Goal: Navigation & Orientation: Find specific page/section

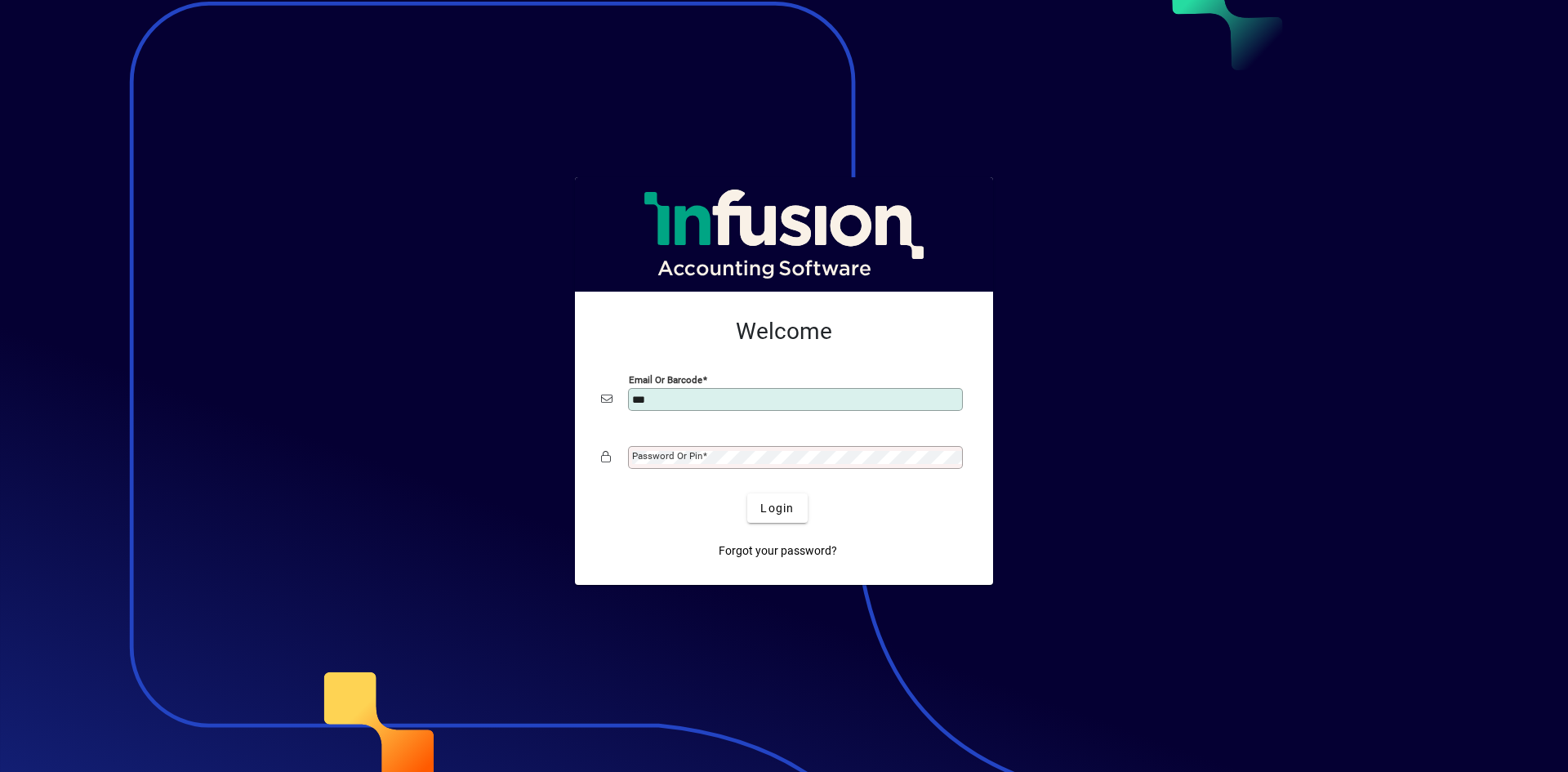
type input "**********"
click at [747, 493] on button "Login" at bounding box center [777, 507] width 60 height 29
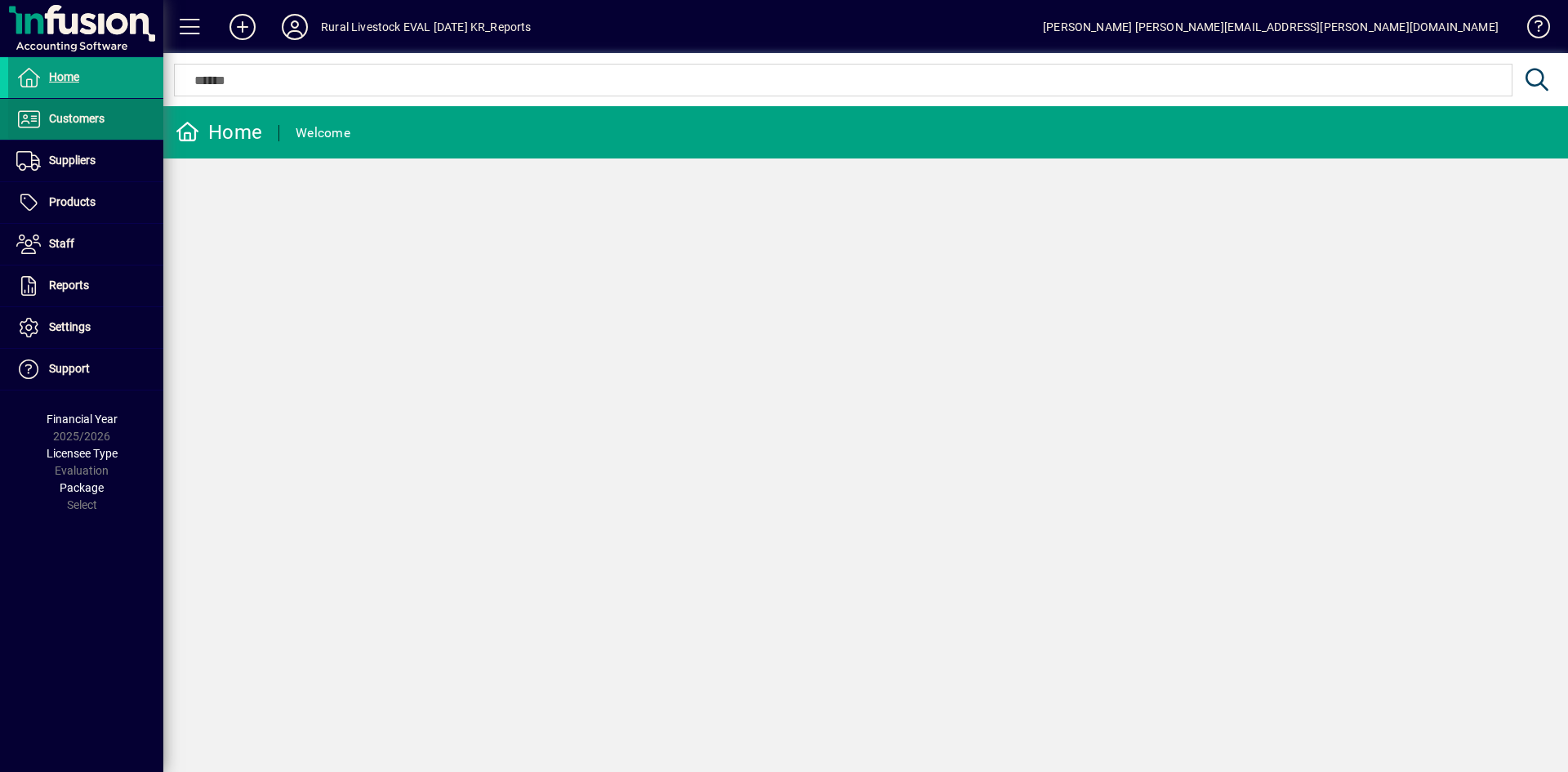
click at [81, 120] on span "Customers" at bounding box center [76, 119] width 55 height 13
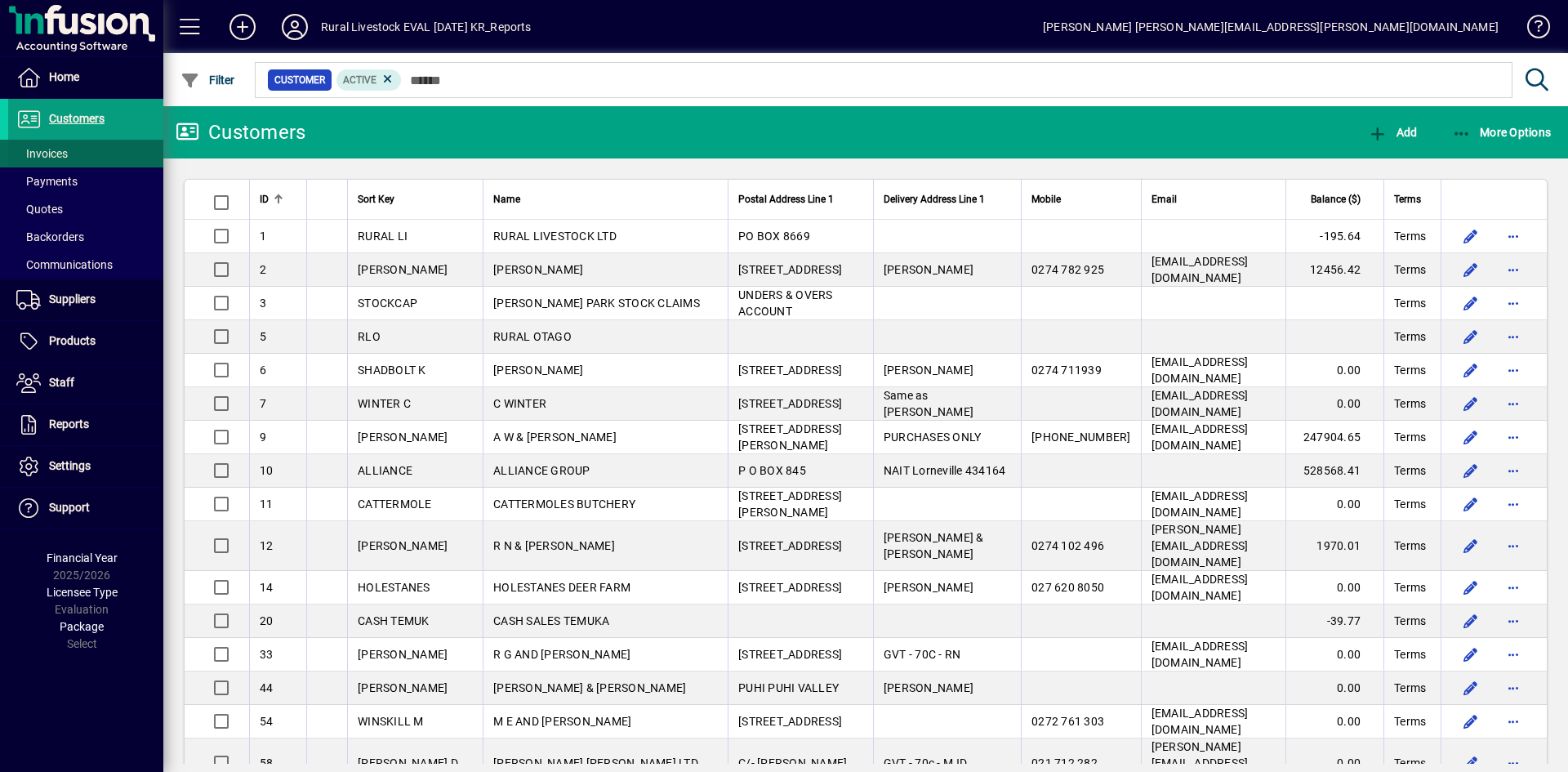
click at [59, 150] on span "Invoices" at bounding box center [41, 153] width 51 height 13
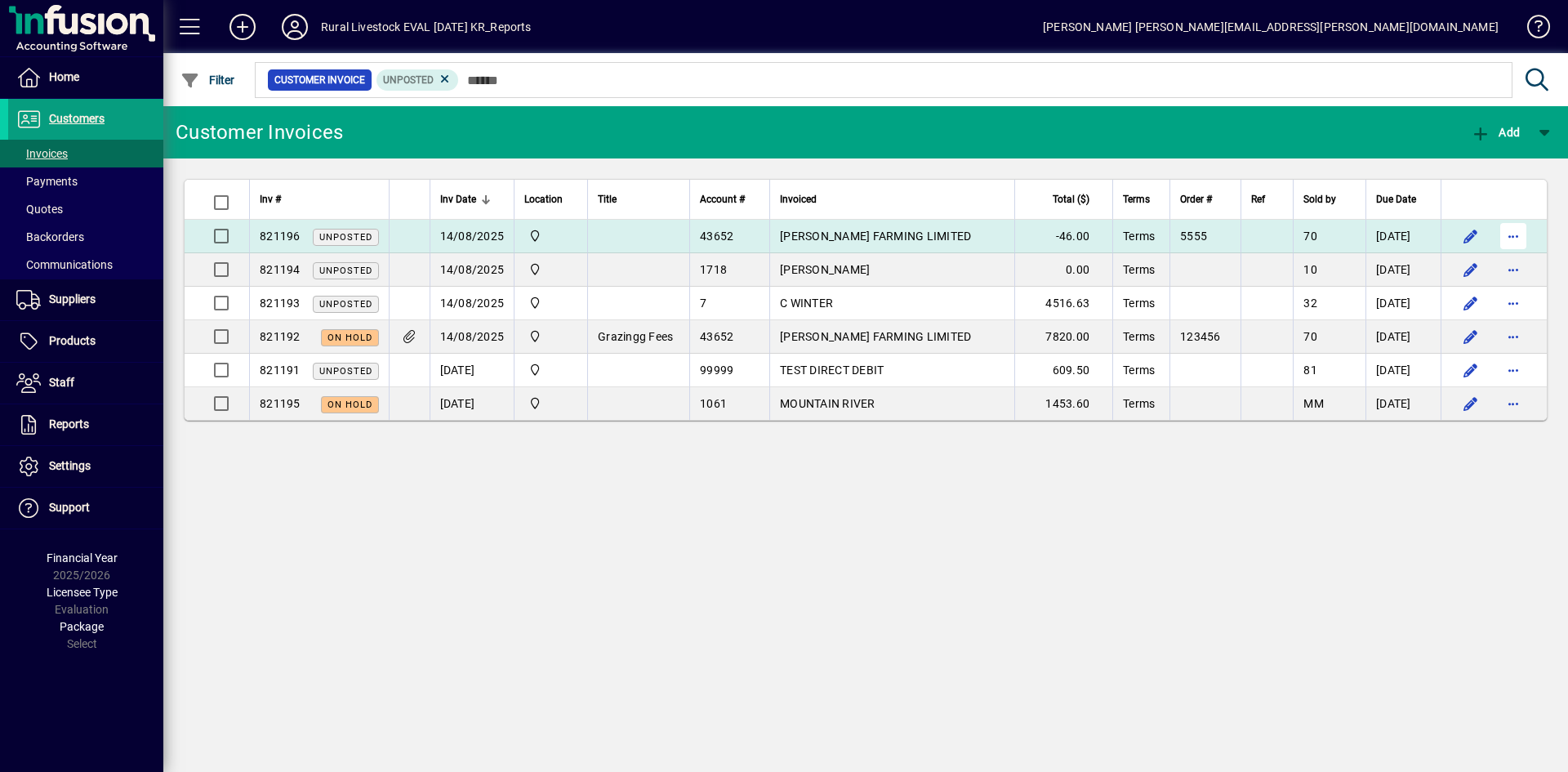
click at [1514, 238] on span "button" at bounding box center [1513, 236] width 39 height 39
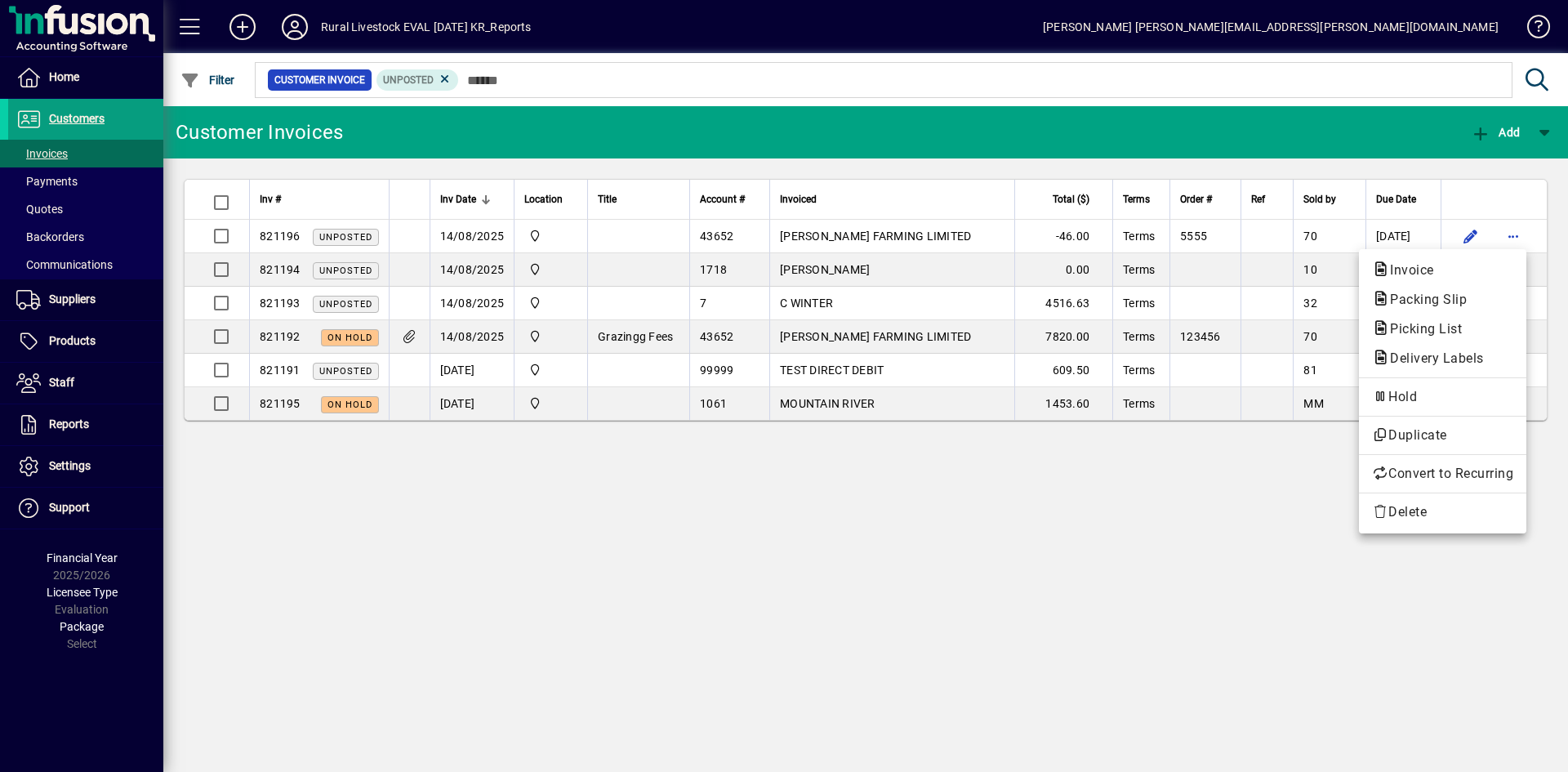
click at [571, 575] on div at bounding box center [784, 386] width 1568 height 772
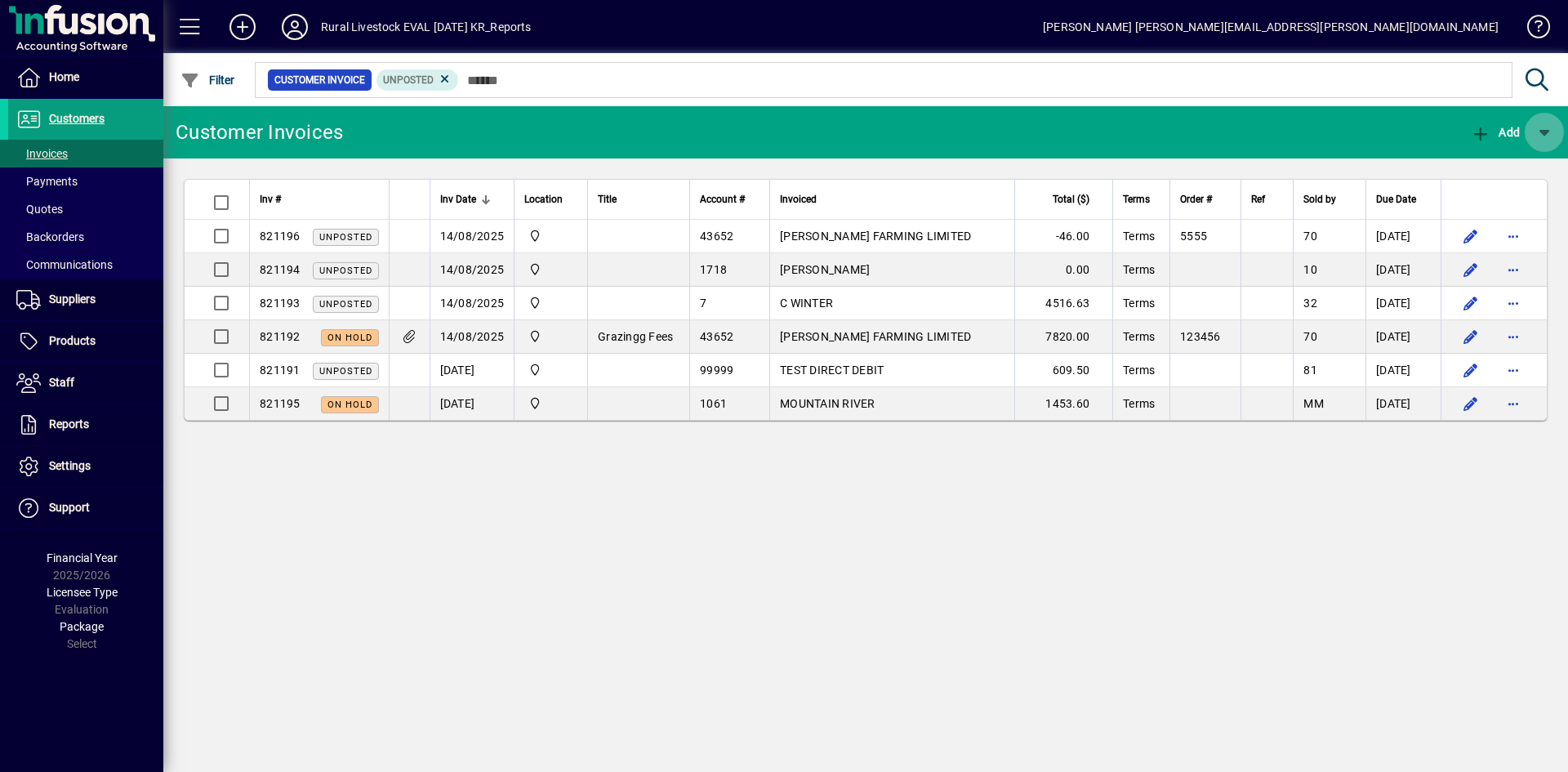
click at [1544, 131] on span "button" at bounding box center [1544, 133] width 39 height 39
click at [1544, 131] on div at bounding box center [784, 386] width 1568 height 772
click at [81, 255] on span at bounding box center [86, 264] width 155 height 39
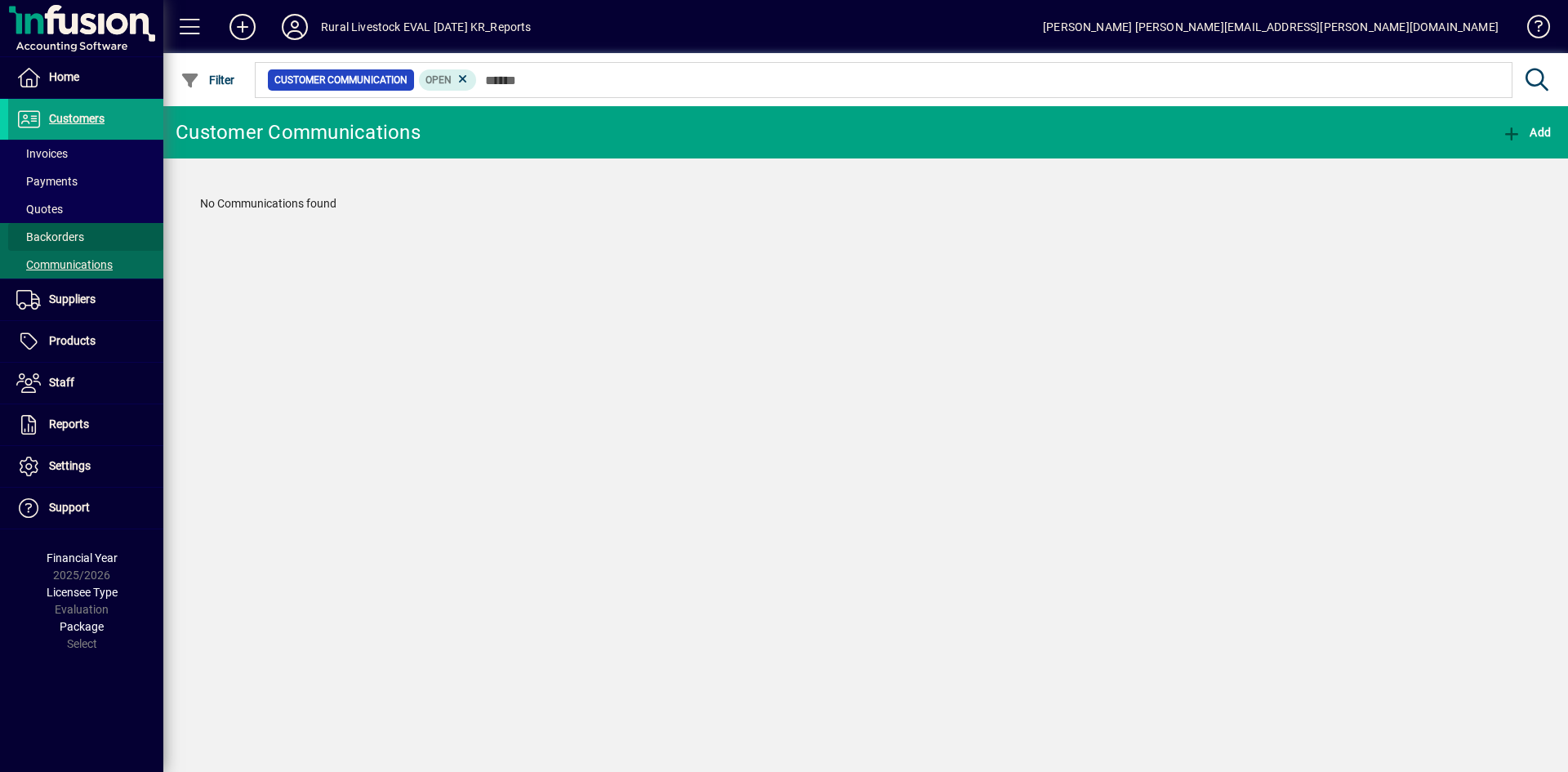
click at [81, 225] on span at bounding box center [86, 237] width 155 height 39
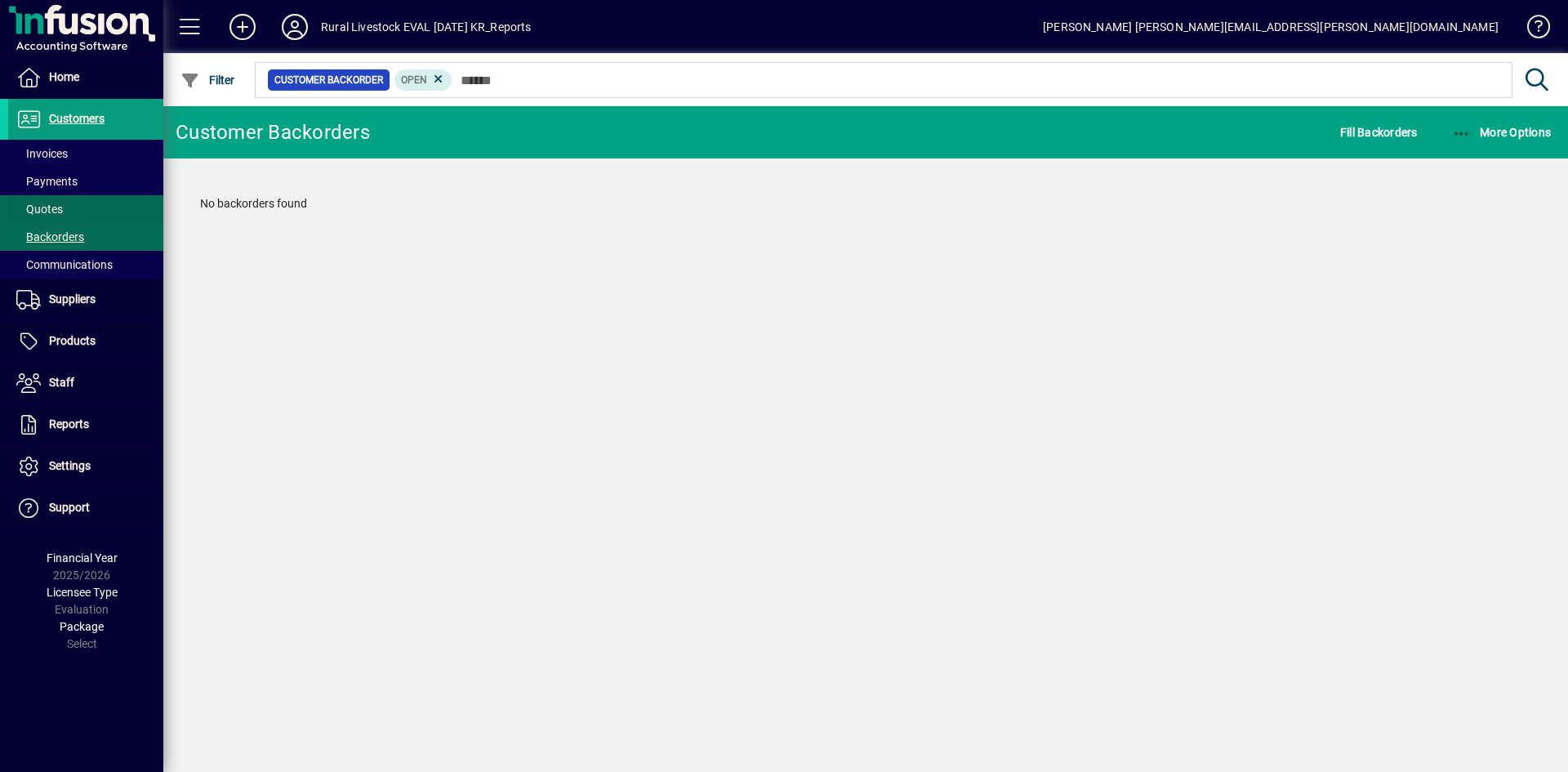
click at [63, 202] on span at bounding box center [86, 209] width 155 height 39
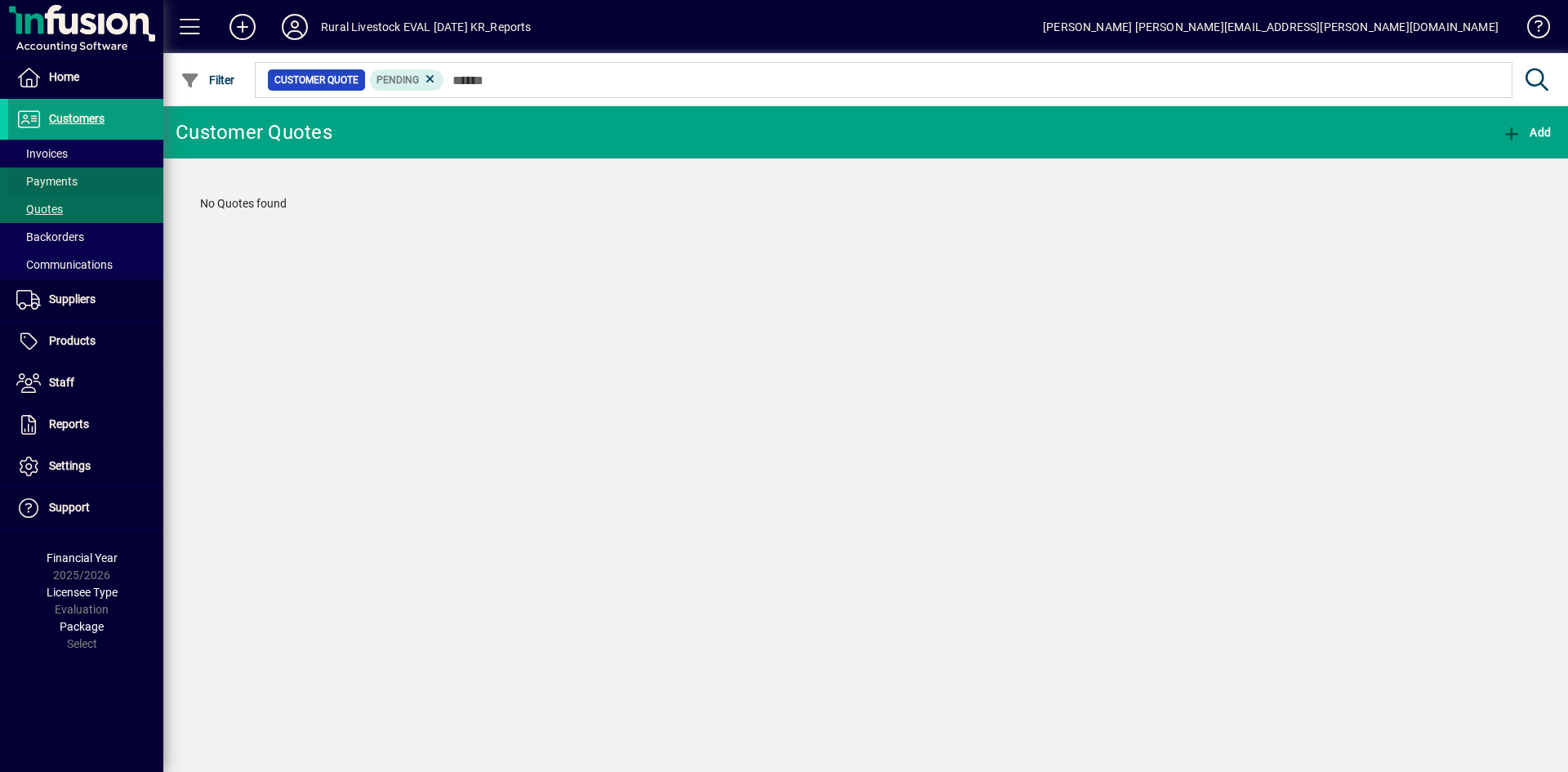
click at [63, 172] on span at bounding box center [86, 181] width 155 height 39
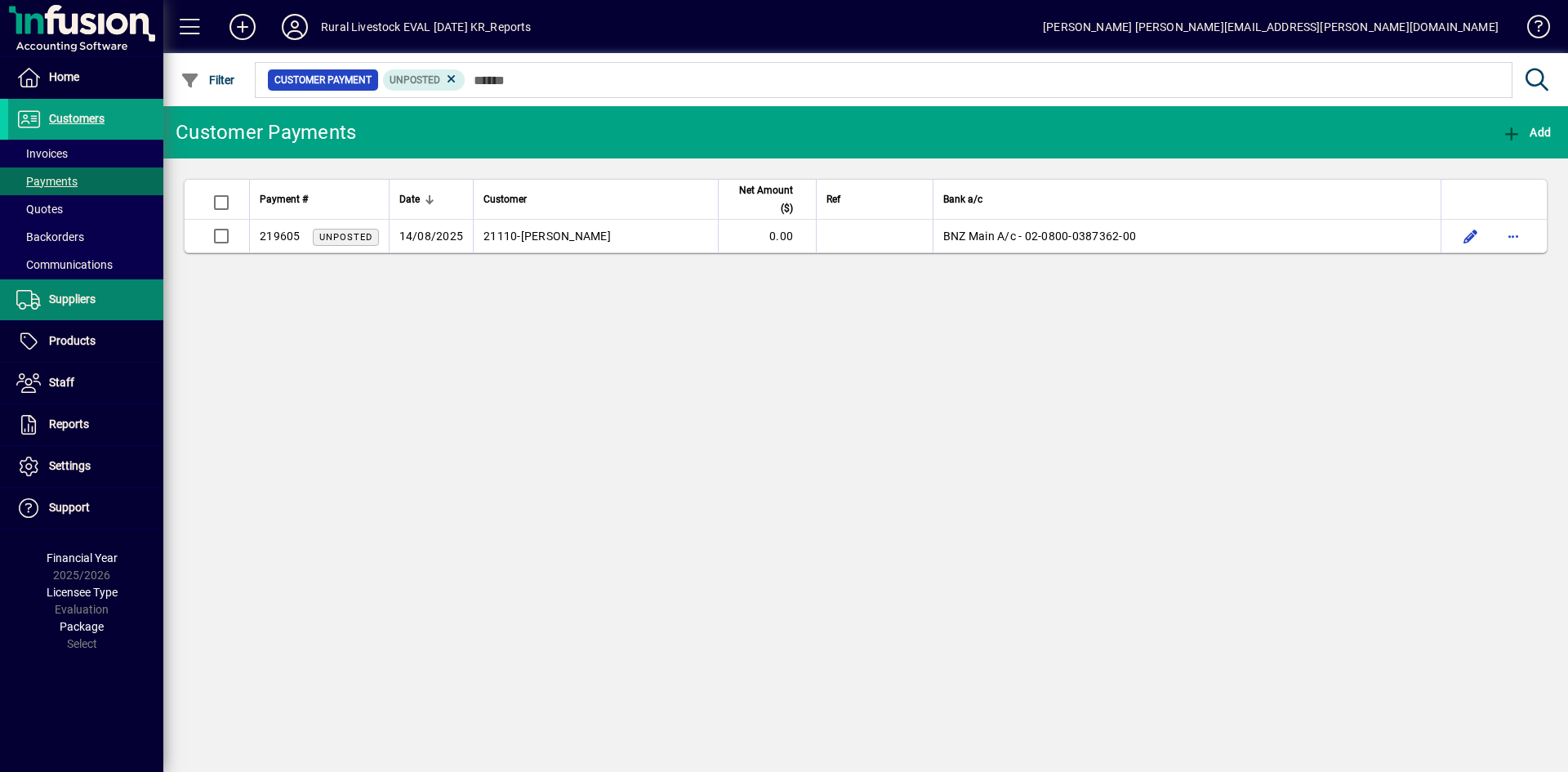
click at [75, 320] on li "Suppliers Invoices Payments Purchase Orders" at bounding box center [81, 300] width 163 height 42
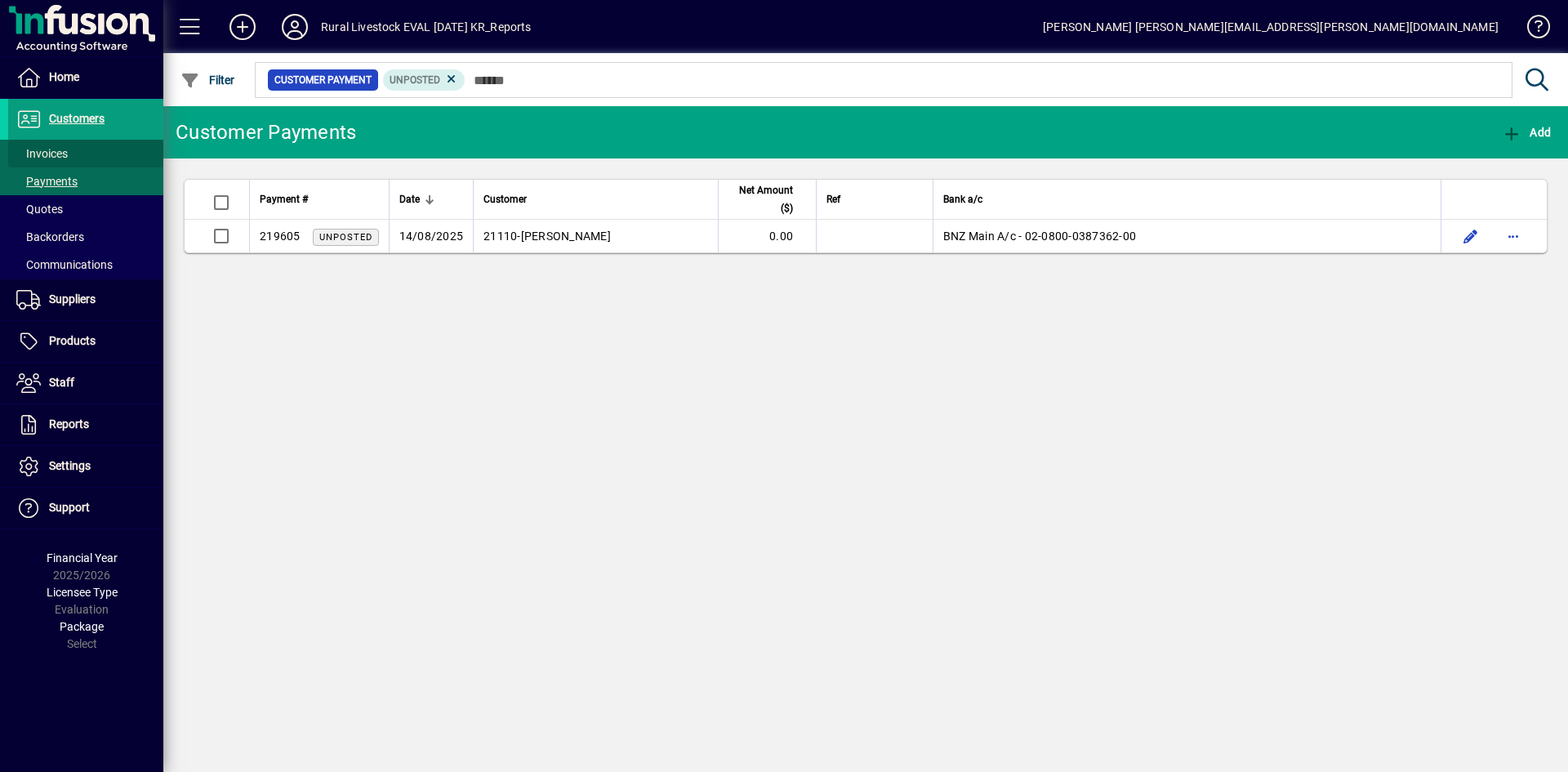
click at [58, 147] on span "Invoices" at bounding box center [41, 153] width 51 height 13
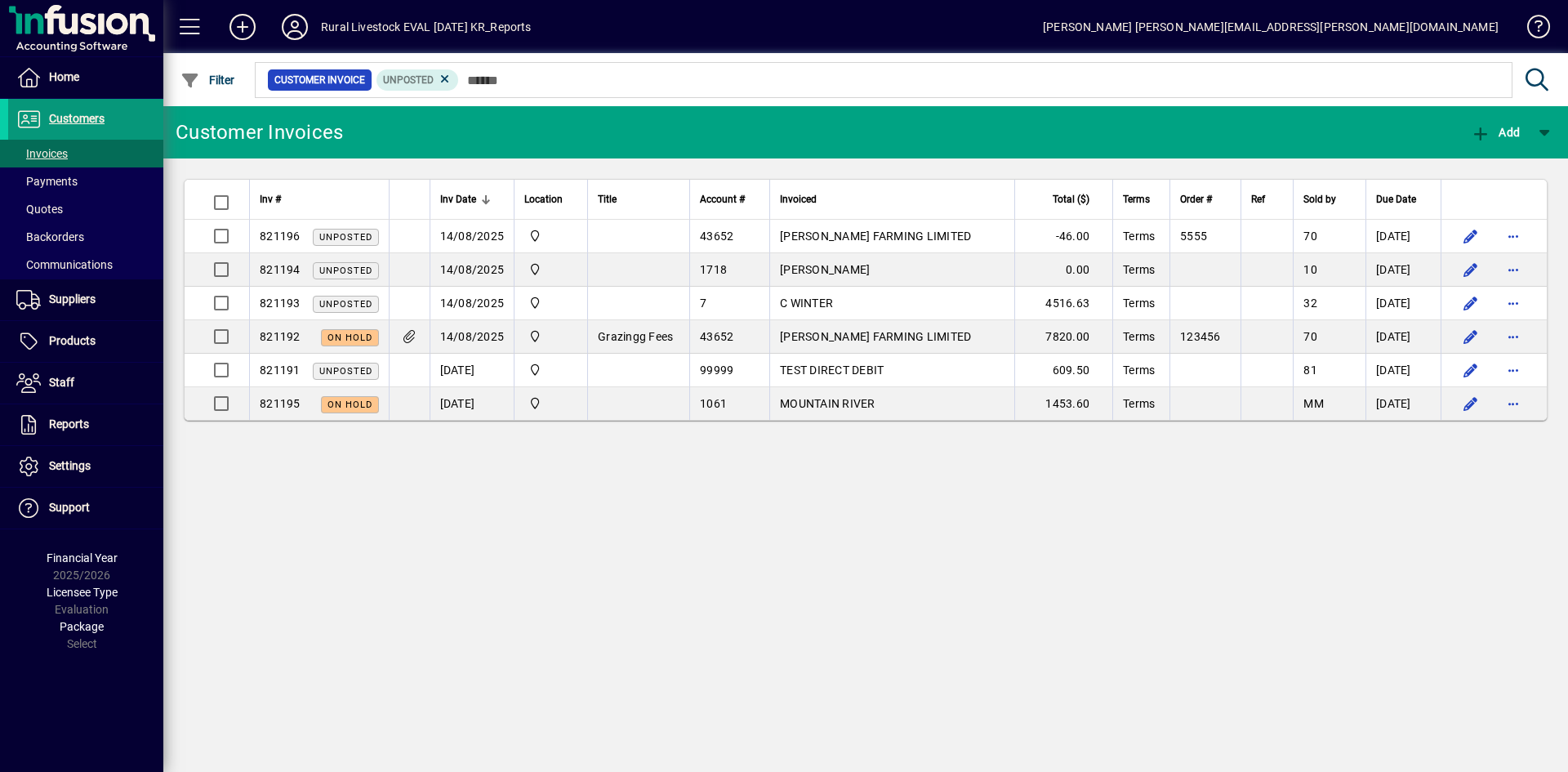
click at [77, 112] on span "Customers" at bounding box center [76, 119] width 55 height 13
